Goal: Information Seeking & Learning: Learn about a topic

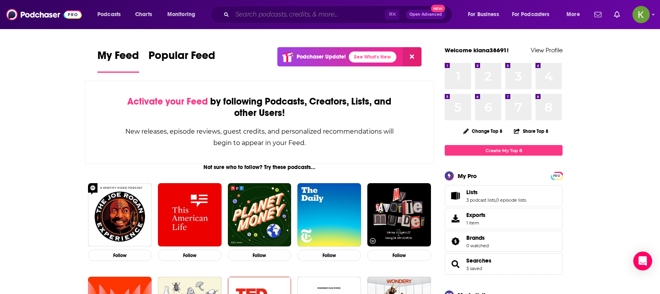
click at [302, 13] on input "Search podcasts, credits, & more..." at bounding box center [308, 14] width 153 height 13
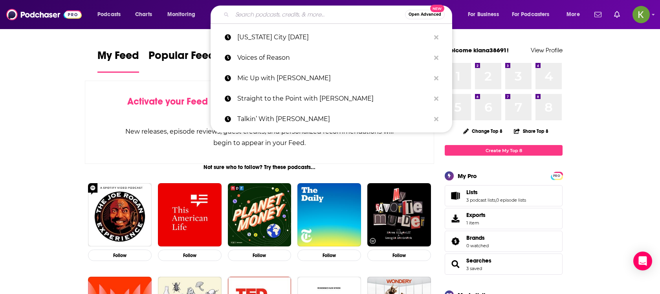
paste input "Majority Report w/ [PERSON_NAME]"
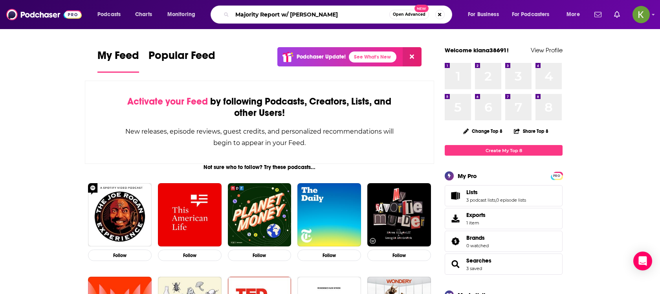
type input "Majority Report w/ [PERSON_NAME]"
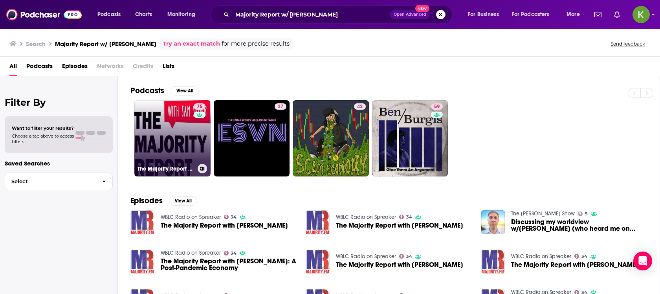
click at [189, 132] on link "75 The Majority Report with [PERSON_NAME]" at bounding box center [172, 138] width 76 height 76
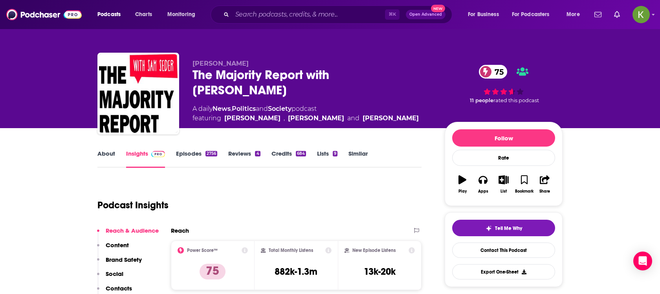
click at [196, 155] on link "Episodes 2756" at bounding box center [196, 159] width 41 height 18
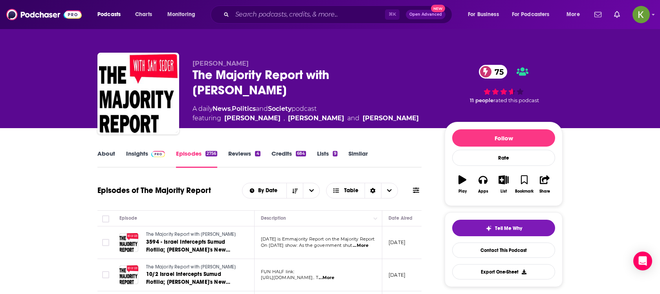
click at [404, 190] on div "By Date Table" at bounding box center [332, 191] width 180 height 16
click at [410, 194] on div "By Date Table" at bounding box center [332, 191] width 180 height 16
click at [415, 191] on icon at bounding box center [416, 190] width 6 height 6
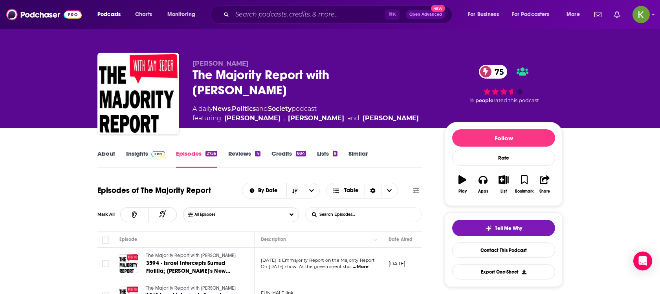
click at [338, 213] on input "List Search Input" at bounding box center [347, 215] width 82 height 14
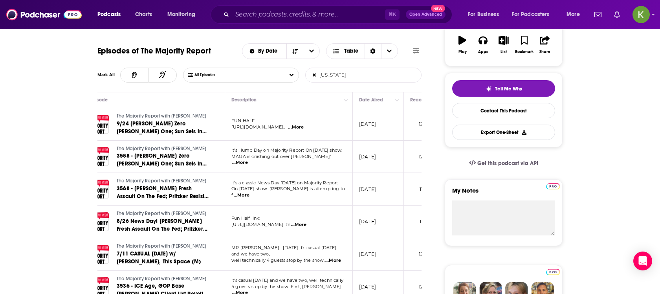
scroll to position [0, 29]
click at [304, 128] on span "...More" at bounding box center [296, 127] width 16 height 6
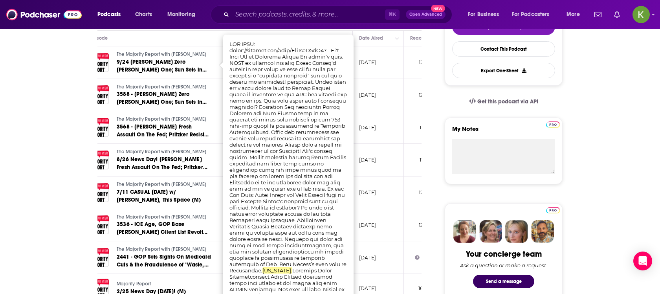
scroll to position [200, 0]
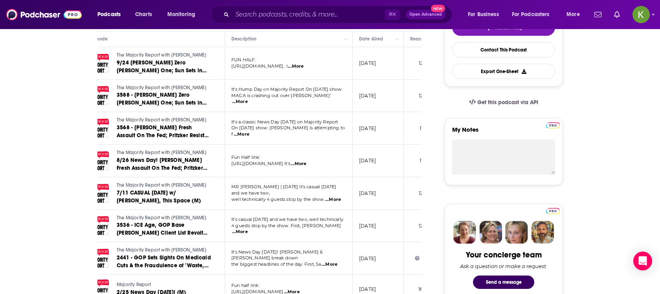
click at [382, 173] on td "[DATE]" at bounding box center [378, 161] width 51 height 33
click at [248, 100] on span "...More" at bounding box center [240, 102] width 16 height 6
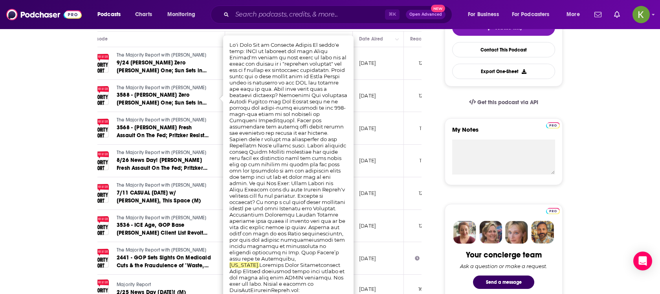
click at [364, 99] on p "[DATE]" at bounding box center [367, 95] width 17 height 7
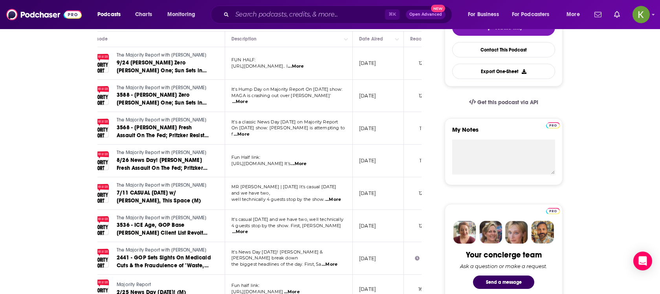
click at [304, 68] on span "...More" at bounding box center [296, 66] width 16 height 6
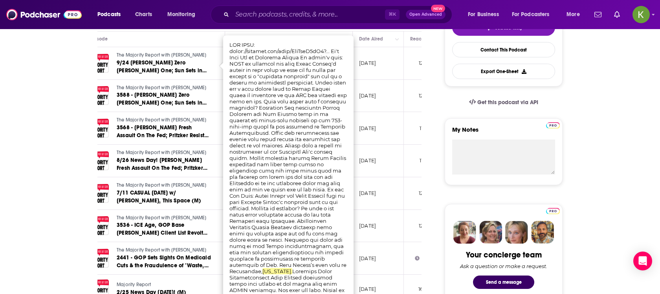
click at [376, 92] on p "[DATE]" at bounding box center [367, 95] width 17 height 7
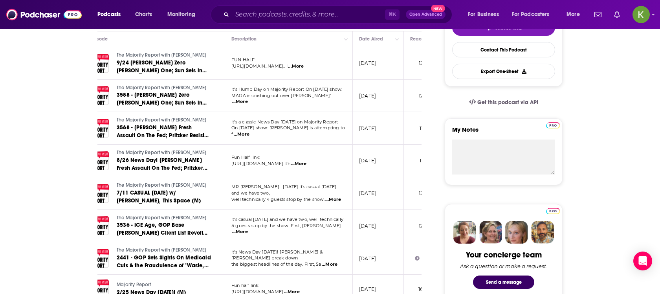
click at [250, 131] on span "...More" at bounding box center [242, 134] width 16 height 6
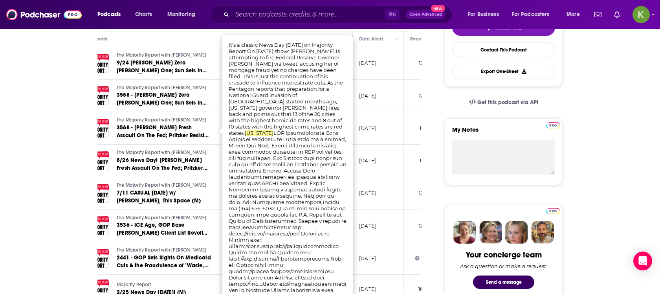
click at [361, 125] on p "[DATE]" at bounding box center [367, 128] width 17 height 7
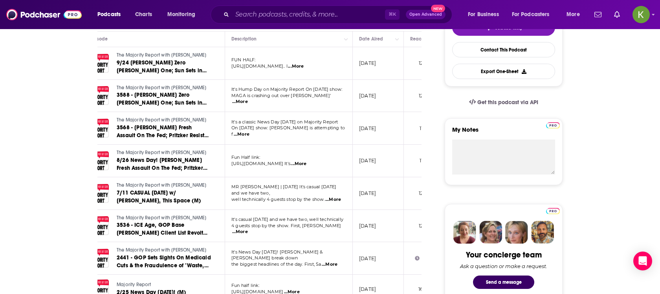
click at [307, 163] on span "...More" at bounding box center [299, 164] width 16 height 6
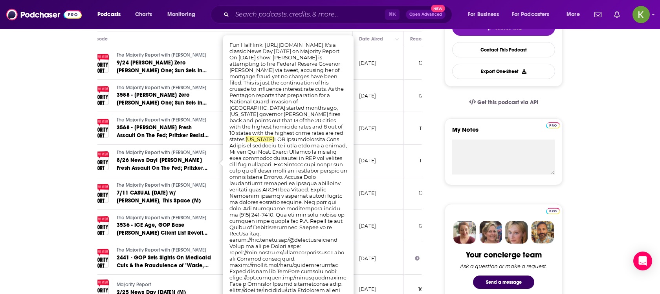
click at [362, 157] on p "[DATE]" at bounding box center [367, 160] width 17 height 7
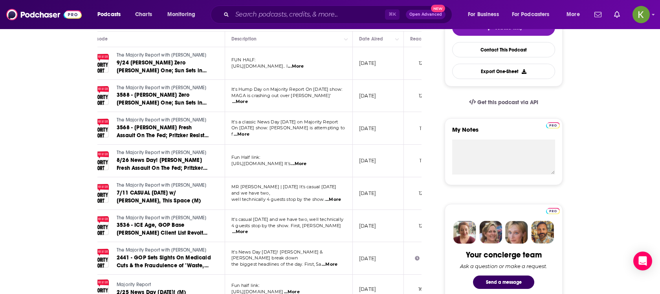
click at [333, 197] on span "...More" at bounding box center [333, 200] width 16 height 6
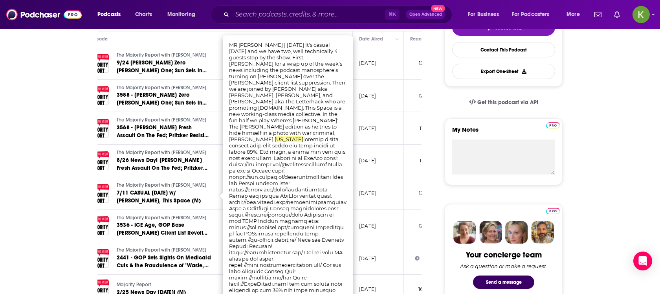
click at [368, 167] on td "[DATE]" at bounding box center [378, 161] width 51 height 33
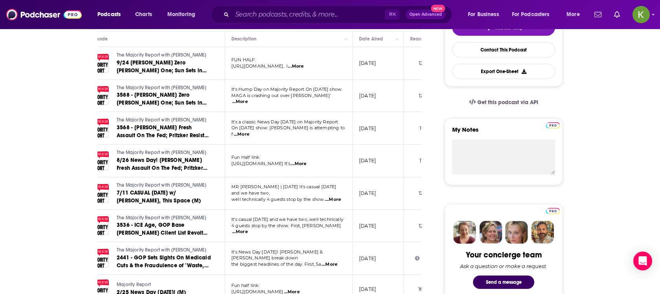
click at [339, 197] on span "...More" at bounding box center [333, 200] width 16 height 6
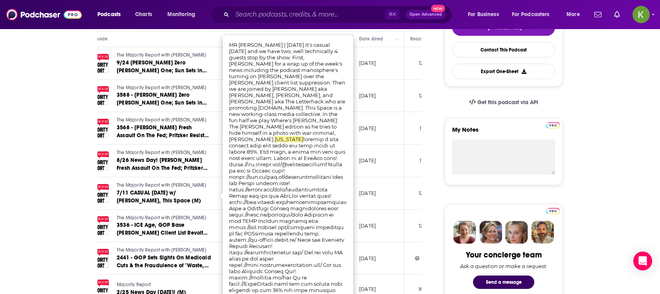
click at [374, 177] on td "[DATE]" at bounding box center [378, 193] width 51 height 33
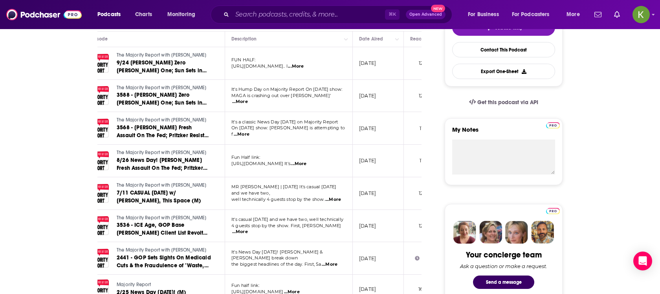
click at [248, 229] on span "...More" at bounding box center [240, 232] width 16 height 6
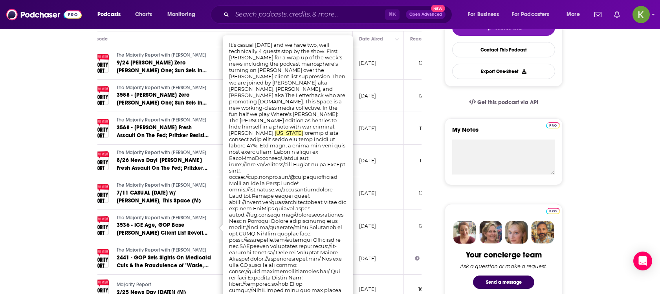
click at [373, 192] on p "[DATE]" at bounding box center [367, 193] width 17 height 7
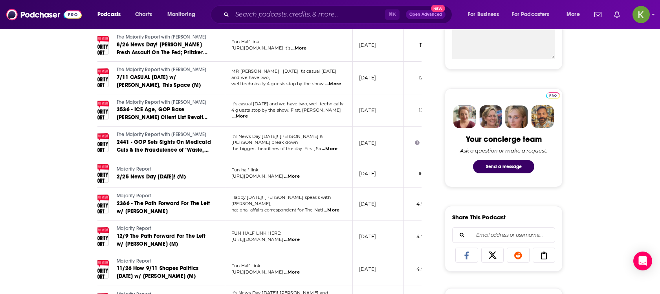
scroll to position [0, 0]
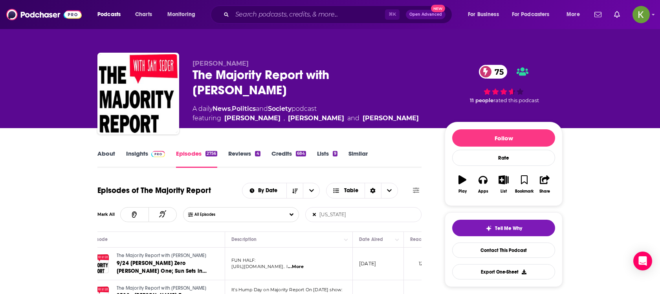
click at [375, 216] on input "[US_STATE]" at bounding box center [347, 215] width 82 height 14
click at [375, 214] on input "[US_STATE]" at bounding box center [347, 215] width 82 height 14
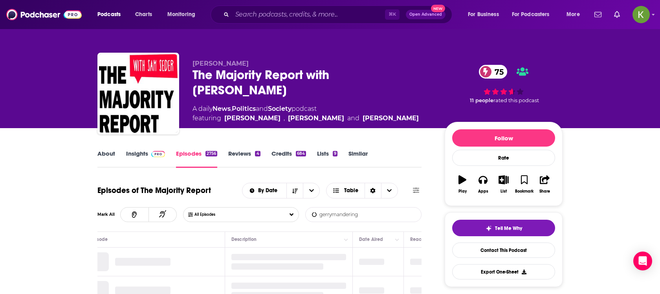
type input "gerrymandering"
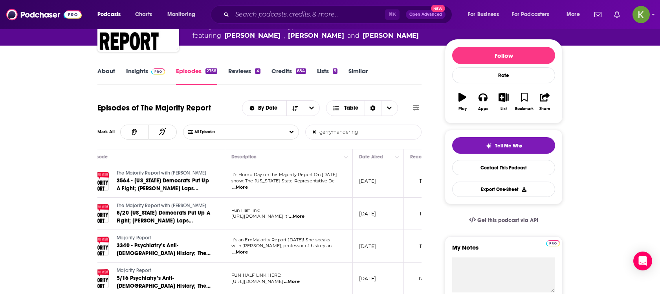
scroll to position [84, 0]
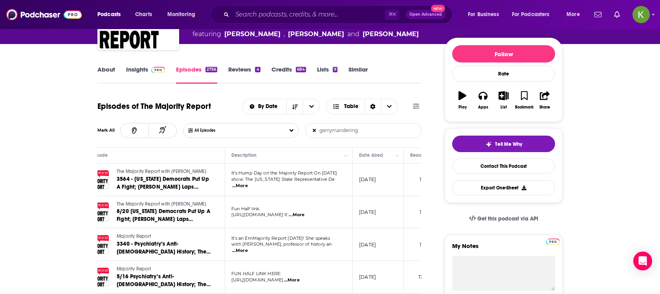
click at [248, 183] on span "...More" at bounding box center [240, 186] width 16 height 6
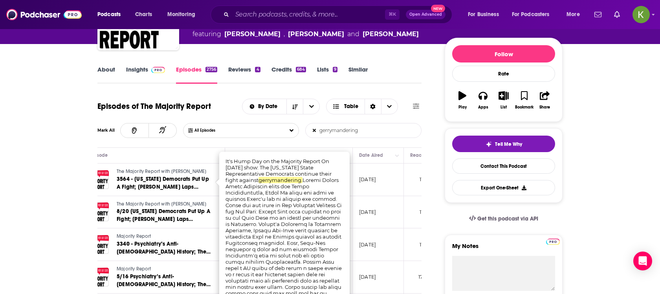
click at [373, 183] on p "[DATE]" at bounding box center [367, 179] width 17 height 7
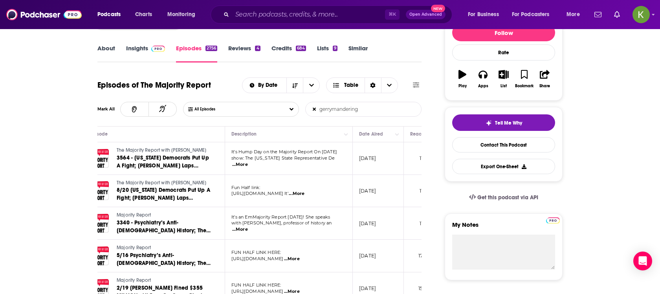
scroll to position [106, 0]
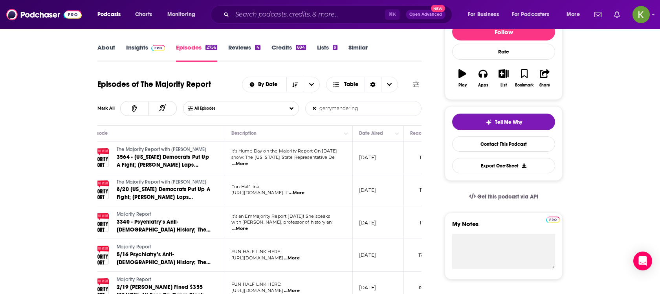
click at [332, 154] on p "It's Hump Day on the Majority Report On [DATE]" at bounding box center [289, 151] width 114 height 6
click at [248, 161] on span "...More" at bounding box center [240, 164] width 16 height 6
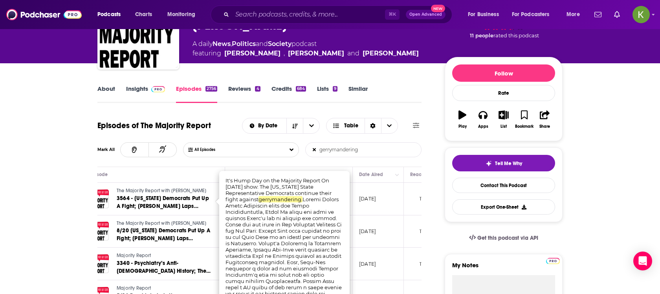
scroll to position [59, 0]
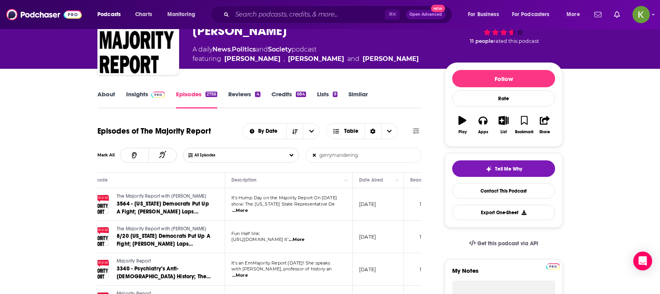
click at [114, 95] on link "About" at bounding box center [106, 99] width 18 height 18
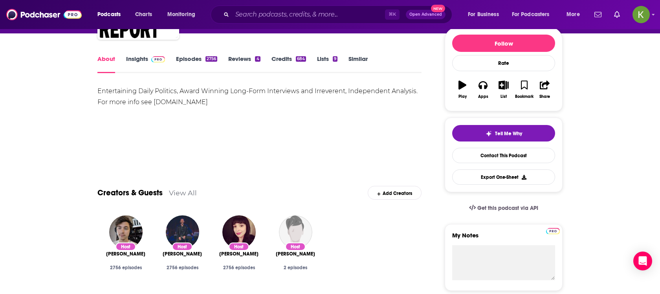
scroll to position [92, 0]
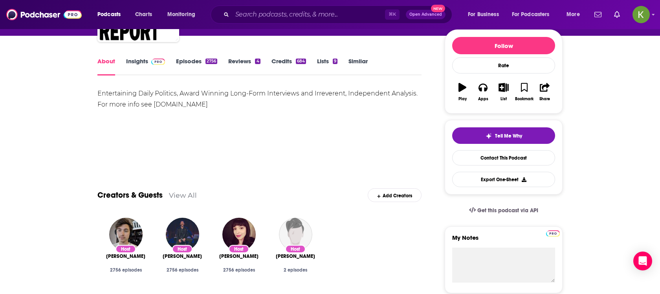
click at [147, 64] on link "Insights" at bounding box center [145, 66] width 39 height 18
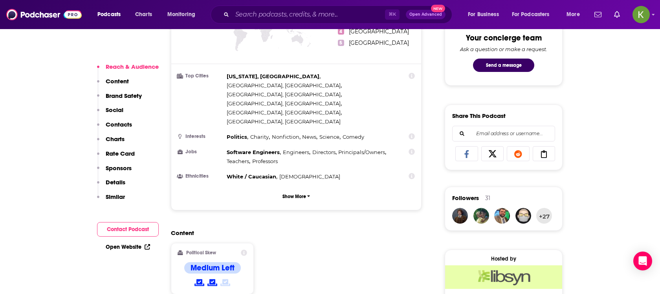
scroll to position [424, 0]
